Goal: Transaction & Acquisition: Purchase product/service

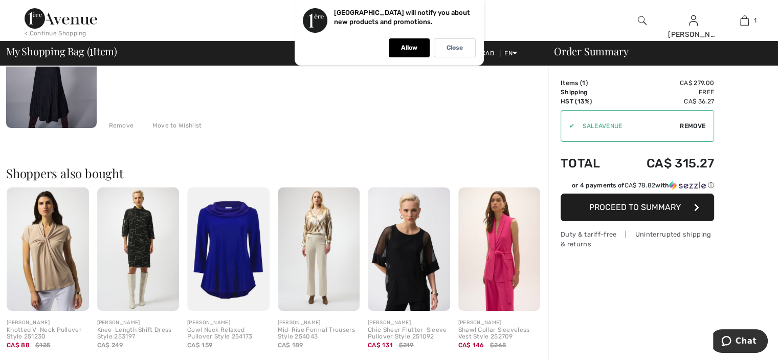
scroll to position [153, 0]
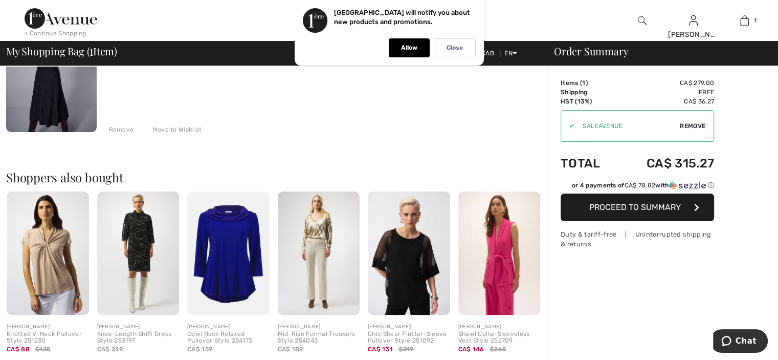
click at [660, 213] on button "Proceed to Summary" at bounding box center [637, 207] width 153 height 28
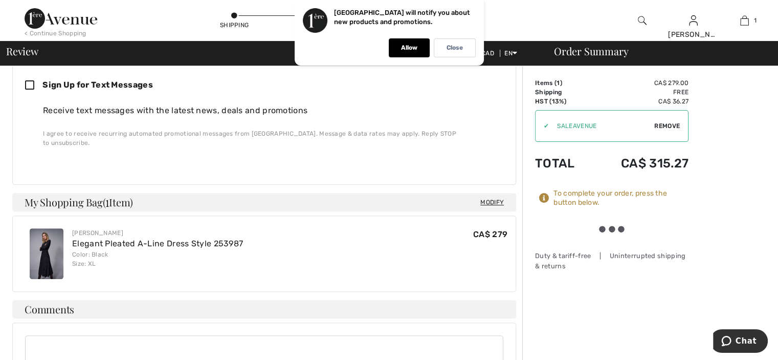
scroll to position [307, 0]
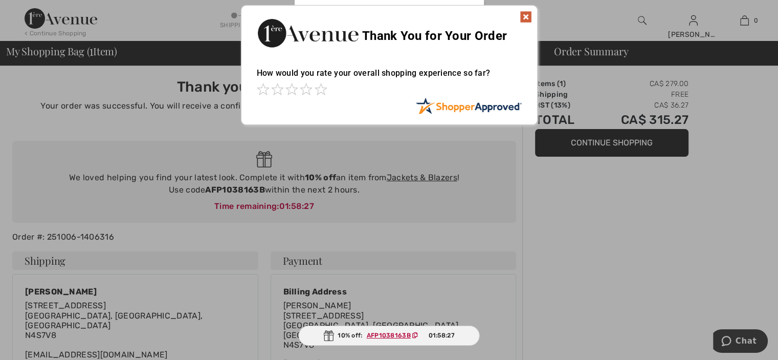
click at [526, 17] on img at bounding box center [526, 17] width 12 height 12
